Goal: Information Seeking & Learning: Learn about a topic

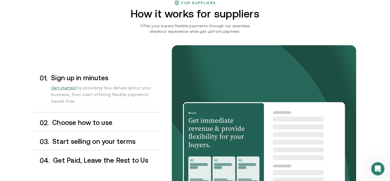
scroll to position [487, 0]
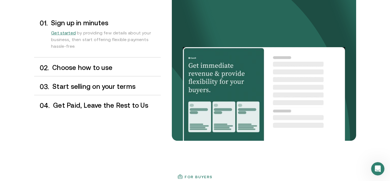
click at [111, 67] on h3 "Choose how to use" at bounding box center [106, 67] width 108 height 7
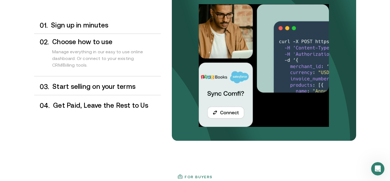
click at [114, 88] on h3 "Start selling on your terms" at bounding box center [107, 86] width 108 height 7
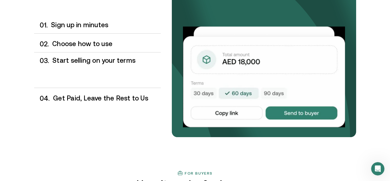
scroll to position [490, 0]
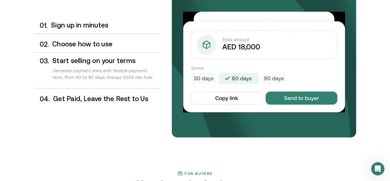
click at [119, 103] on h3 "Get Paid, Leave the Rest to Us" at bounding box center [107, 98] width 108 height 7
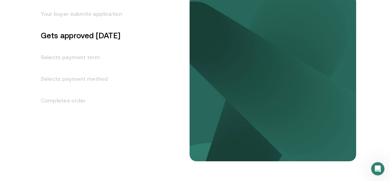
scroll to position [800, 0]
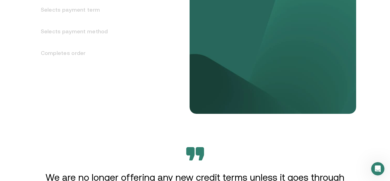
click at [98, 33] on h3 "Selects payment method" at bounding box center [78, 32] width 88 height 22
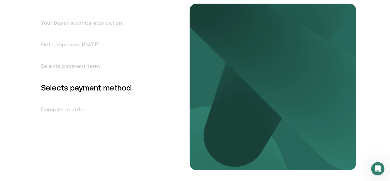
scroll to position [741, 0]
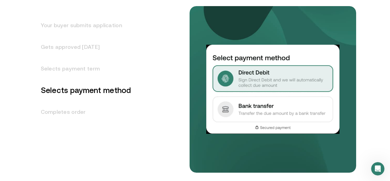
click at [74, 109] on h3 "Completes order" at bounding box center [82, 112] width 97 height 22
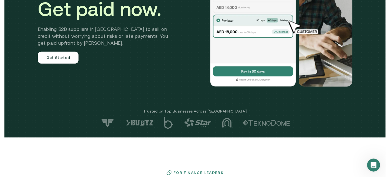
scroll to position [0, 0]
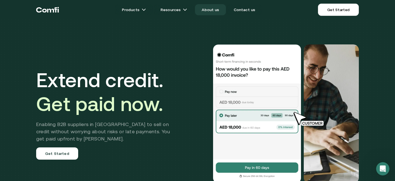
click at [214, 9] on link "About us" at bounding box center [210, 9] width 31 height 11
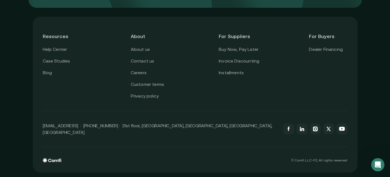
scroll to position [1428, 0]
click at [145, 53] on link "About us" at bounding box center [140, 49] width 19 height 7
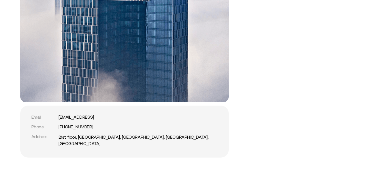
scroll to position [1366, 0]
